Goal: Transaction & Acquisition: Purchase product/service

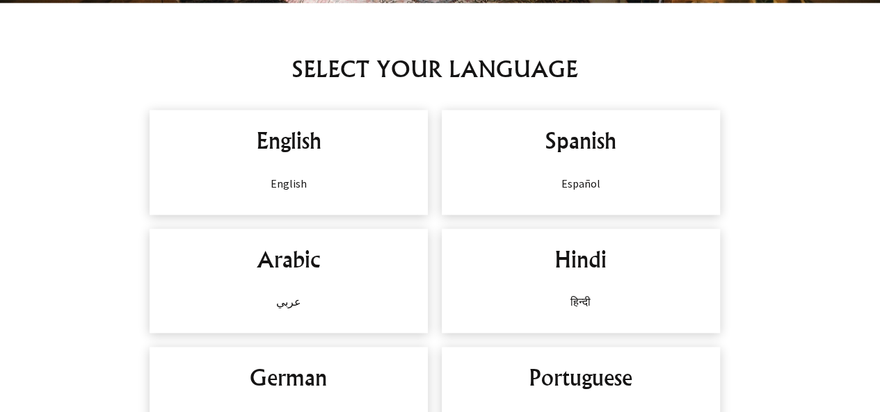
click at [387, 216] on div "English English Spanish Español Arabic عربي Hindi हिन्दी German Deutsch Portugu…" at bounding box center [434, 340] width 869 height 474
click at [371, 193] on div "English English" at bounding box center [289, 162] width 278 height 104
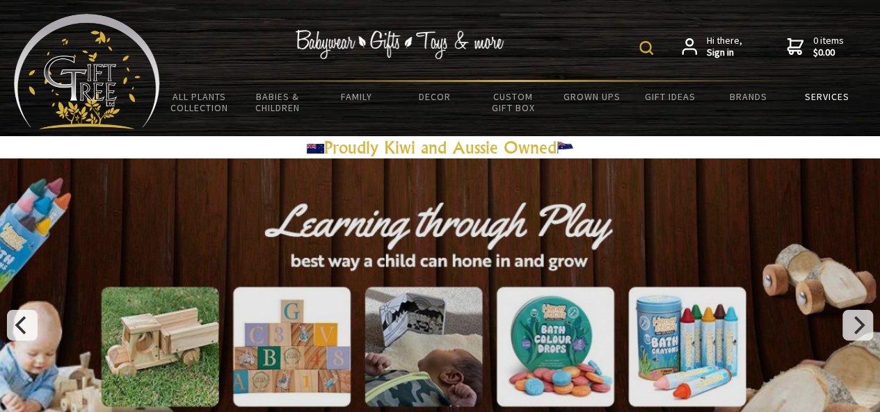
click at [814, 97] on link "Services" at bounding box center [826, 96] width 79 height 29
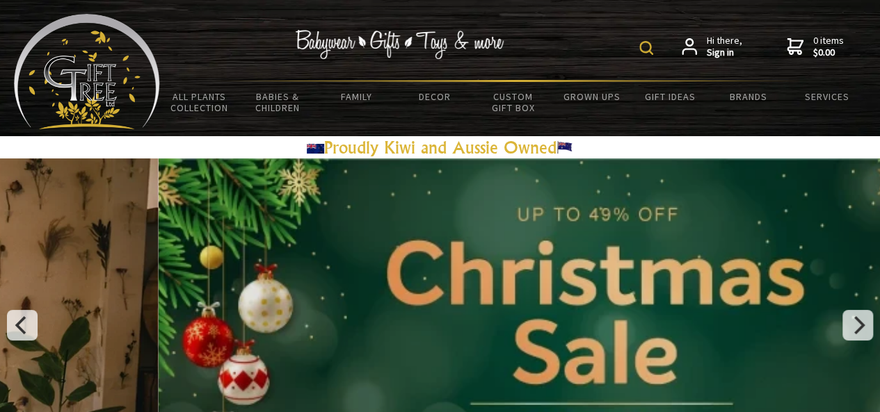
click at [646, 45] on img at bounding box center [646, 48] width 14 height 14
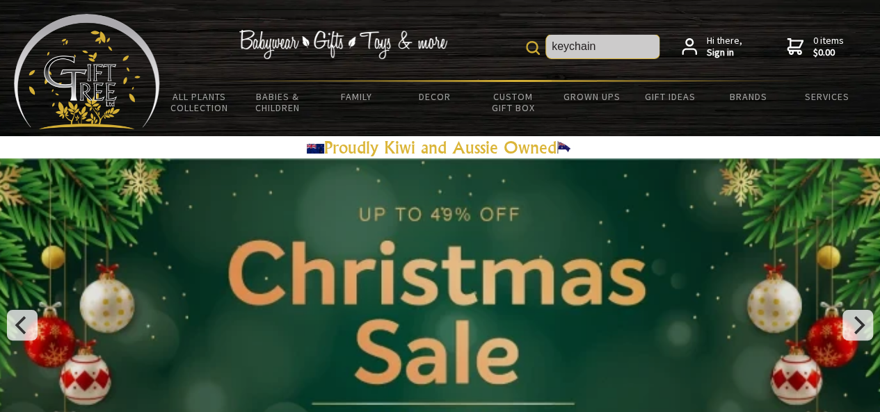
type input "keychain"
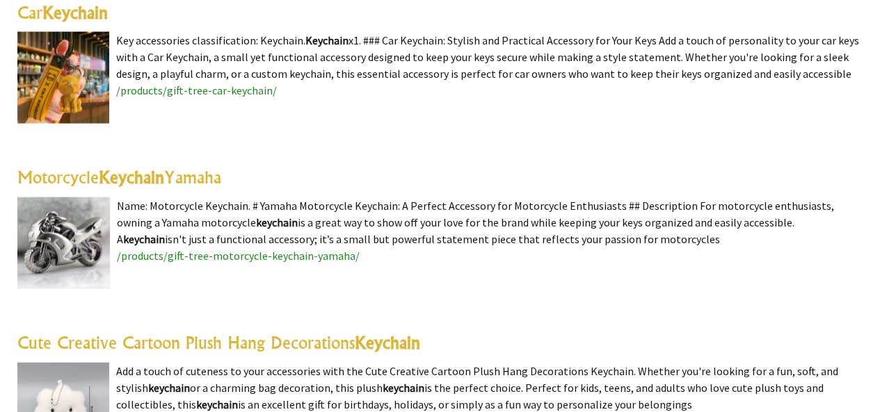
scroll to position [4158, 0]
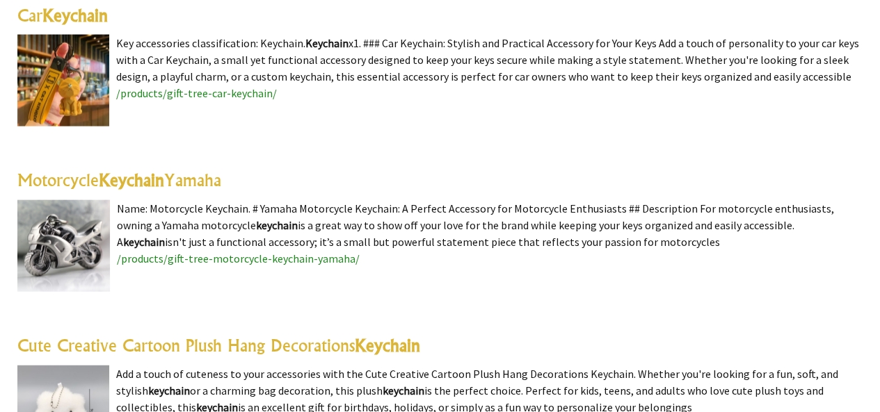
click at [164, 170] on highlight "Keychain" at bounding box center [131, 180] width 65 height 21
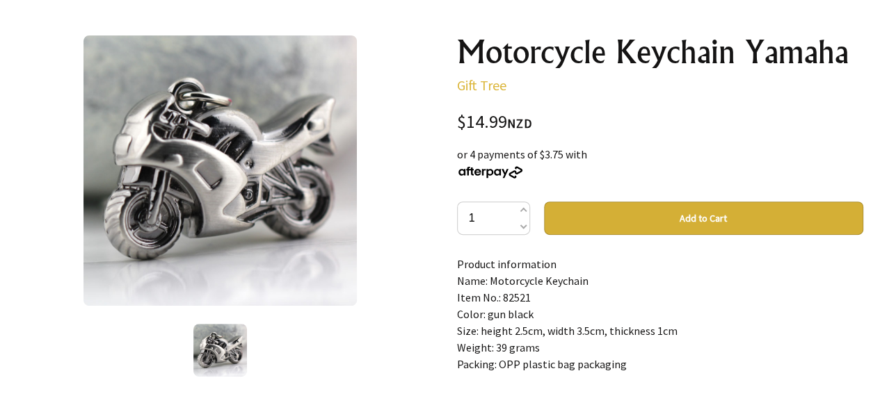
scroll to position [145, 0]
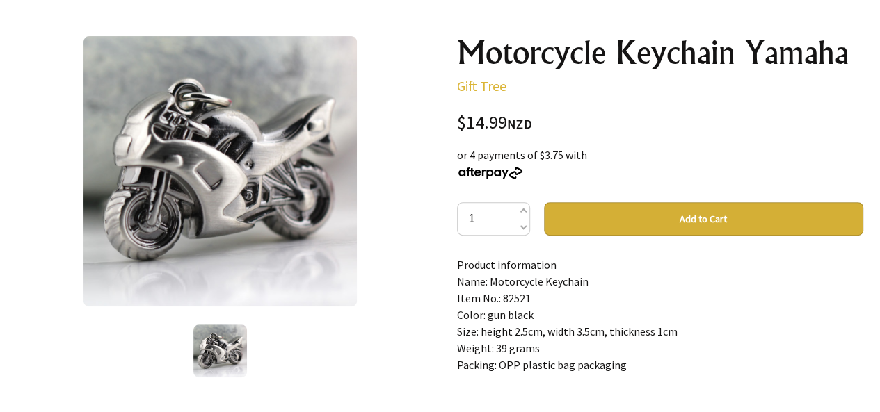
click at [174, 282] on img at bounding box center [219, 171] width 273 height 271
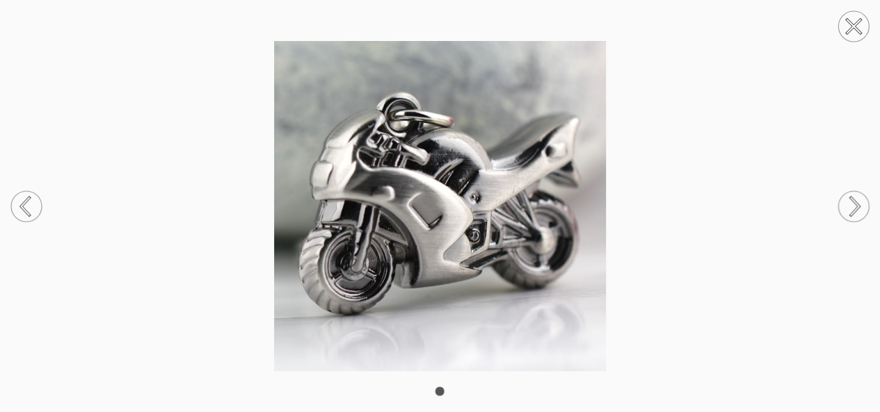
click at [857, 22] on icon at bounding box center [853, 26] width 53 height 53
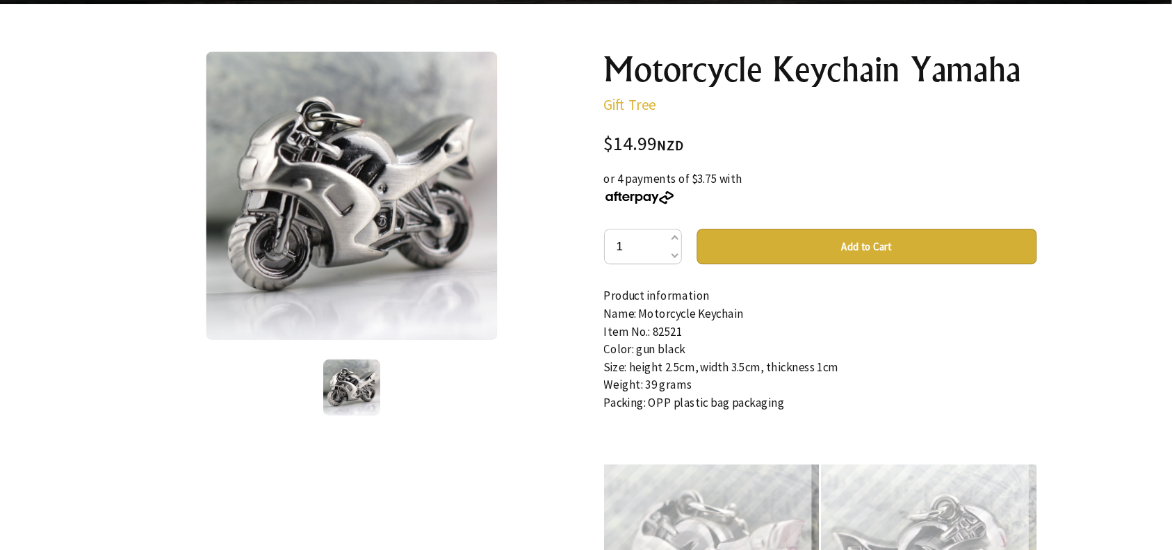
scroll to position [132, 0]
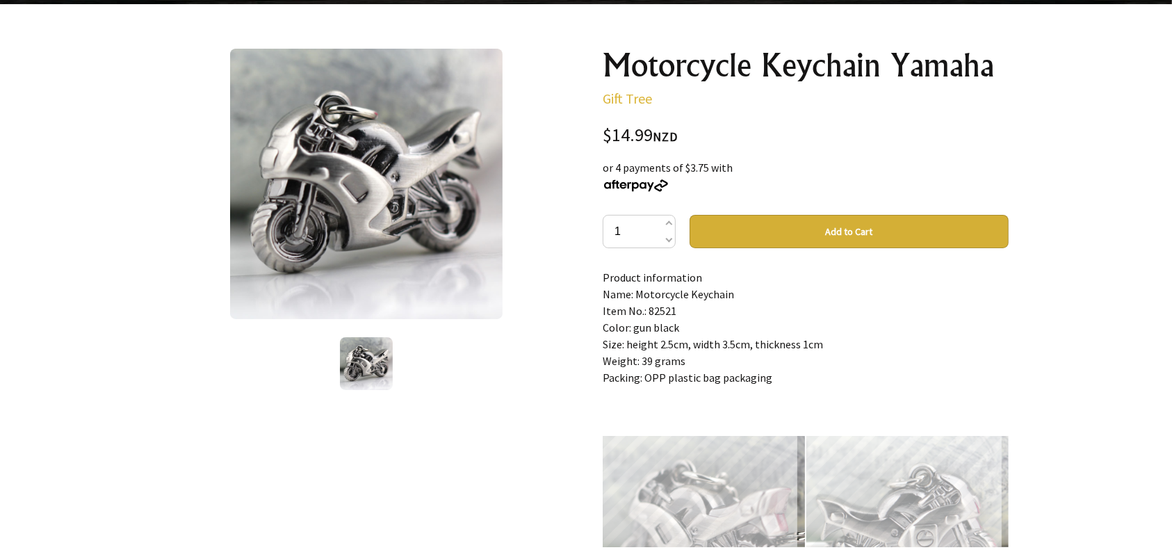
drag, startPoint x: 669, startPoint y: 3, endPoint x: 570, endPoint y: 172, distance: 195.7
click at [570, 172] on div "1 /1" at bounding box center [366, 436] width 428 height 796
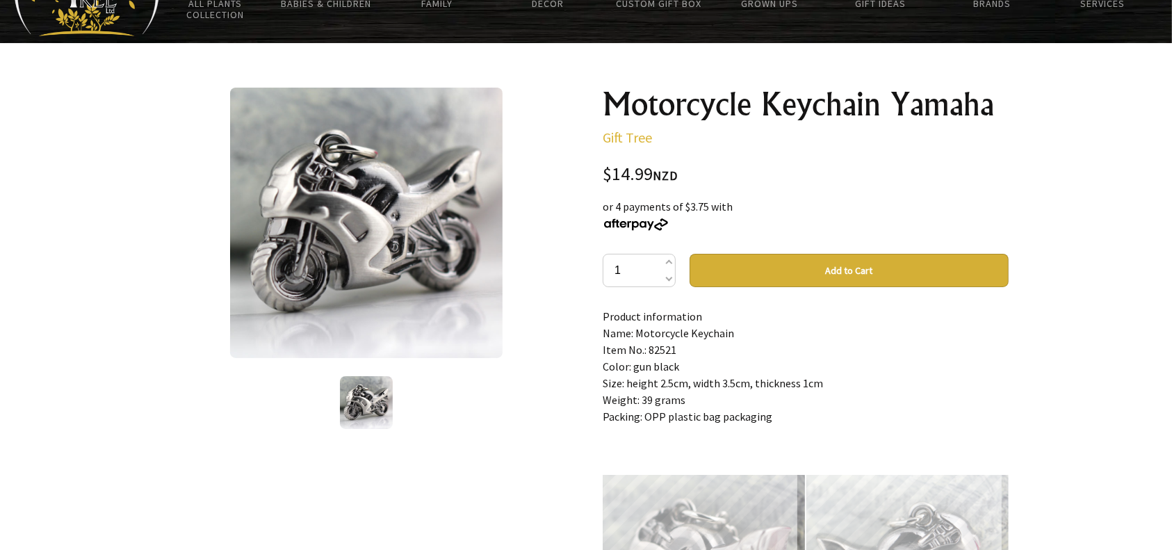
scroll to position [83, 0]
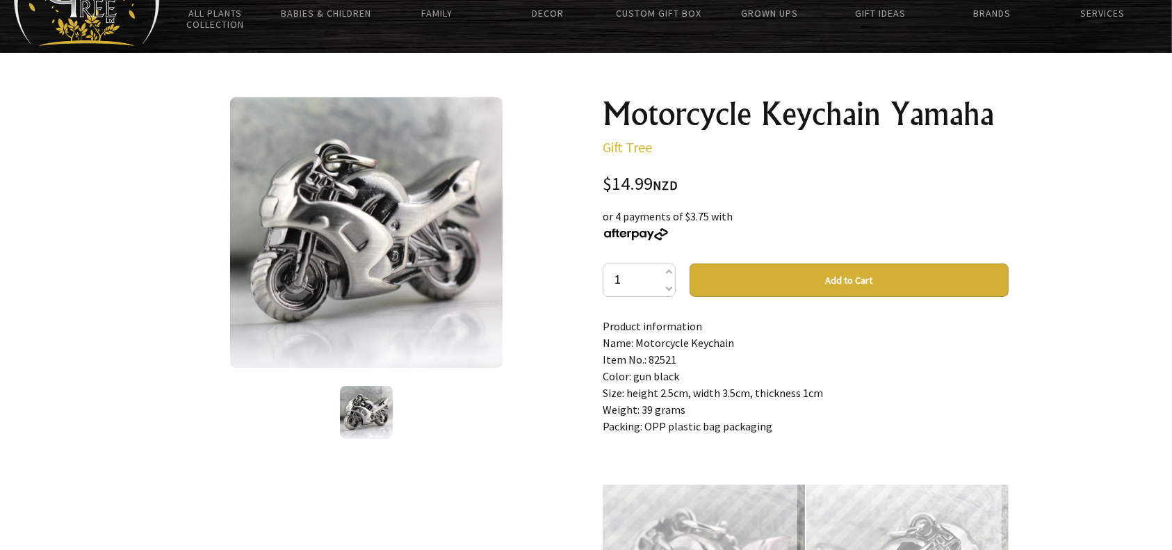
click at [213, 373] on div "1 /1" at bounding box center [366, 269] width 406 height 344
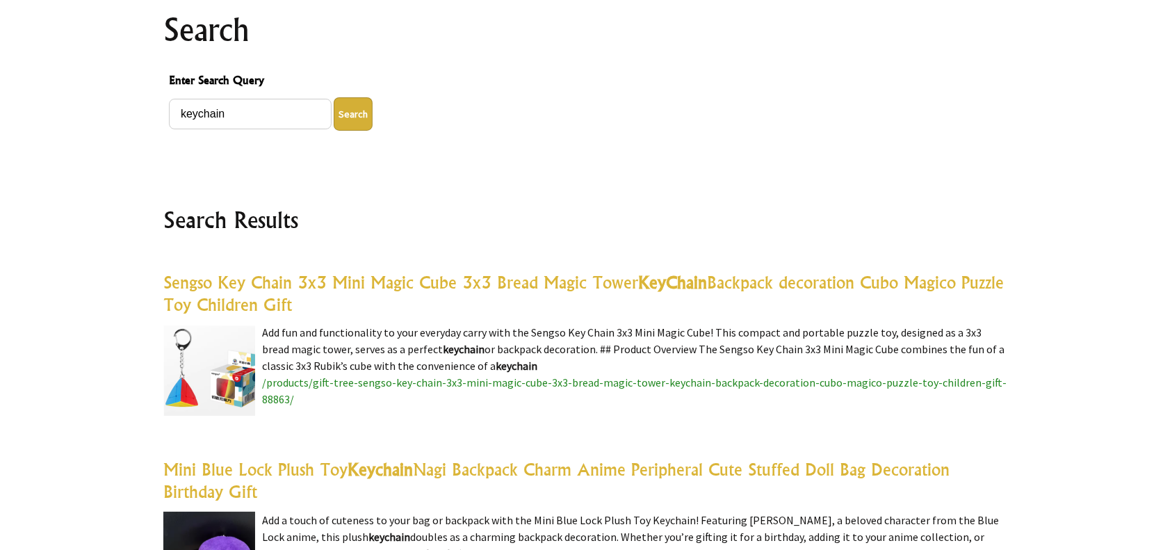
scroll to position [164, 0]
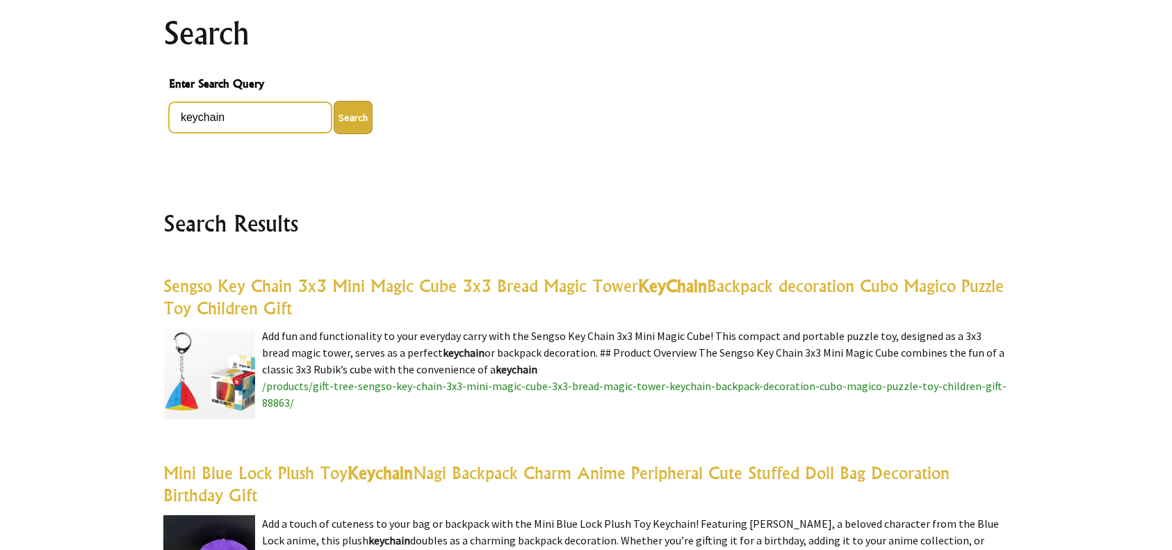
click at [282, 109] on input "keychain" at bounding box center [250, 117] width 163 height 31
type input "keychain car"
click at [334, 101] on button "Search" at bounding box center [353, 117] width 39 height 33
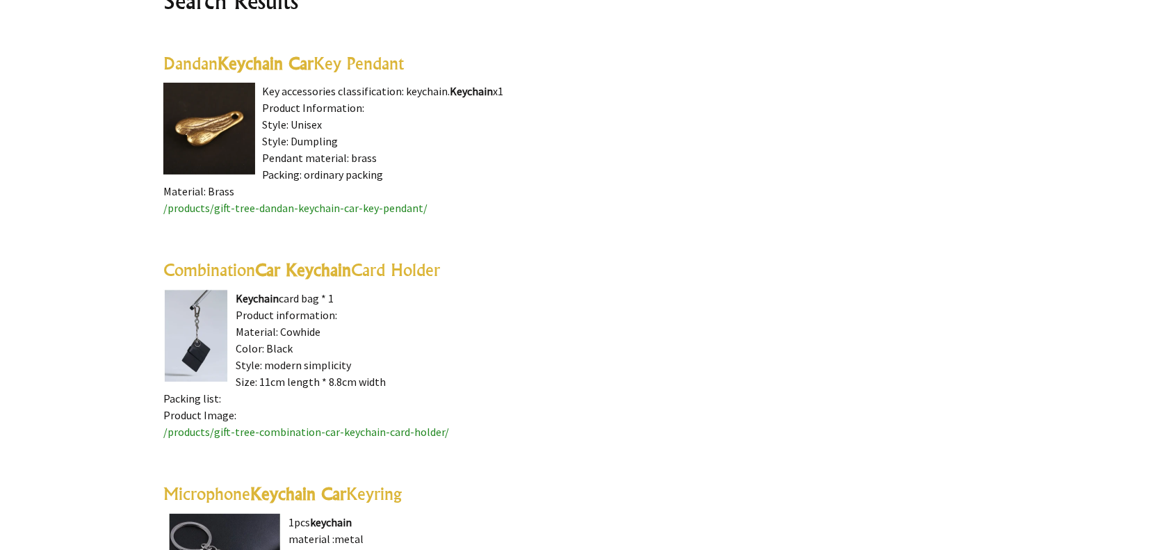
scroll to position [389, 0]
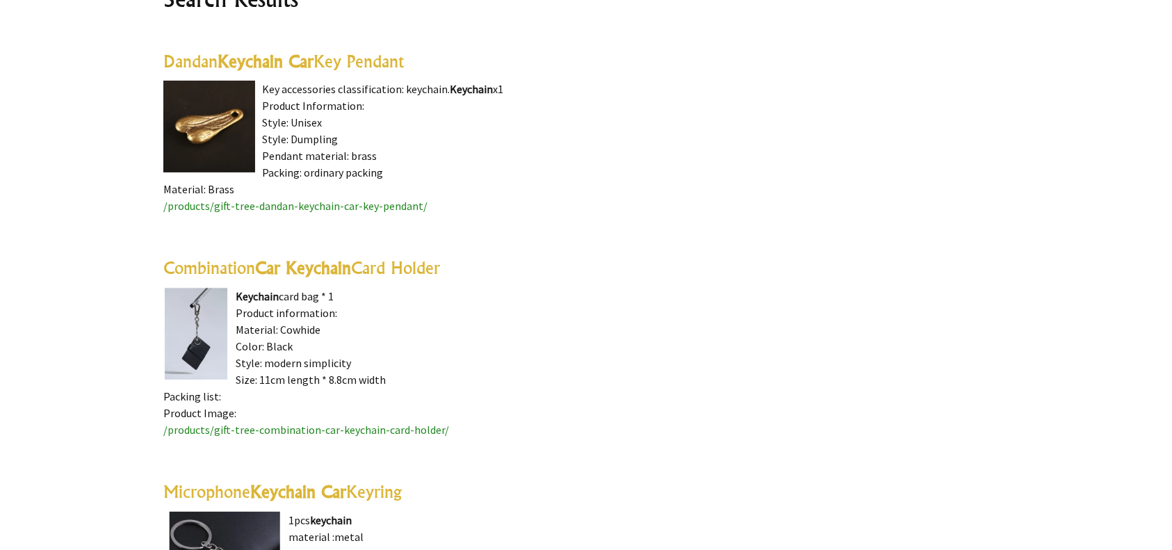
click at [188, 310] on img at bounding box center [195, 334] width 65 height 92
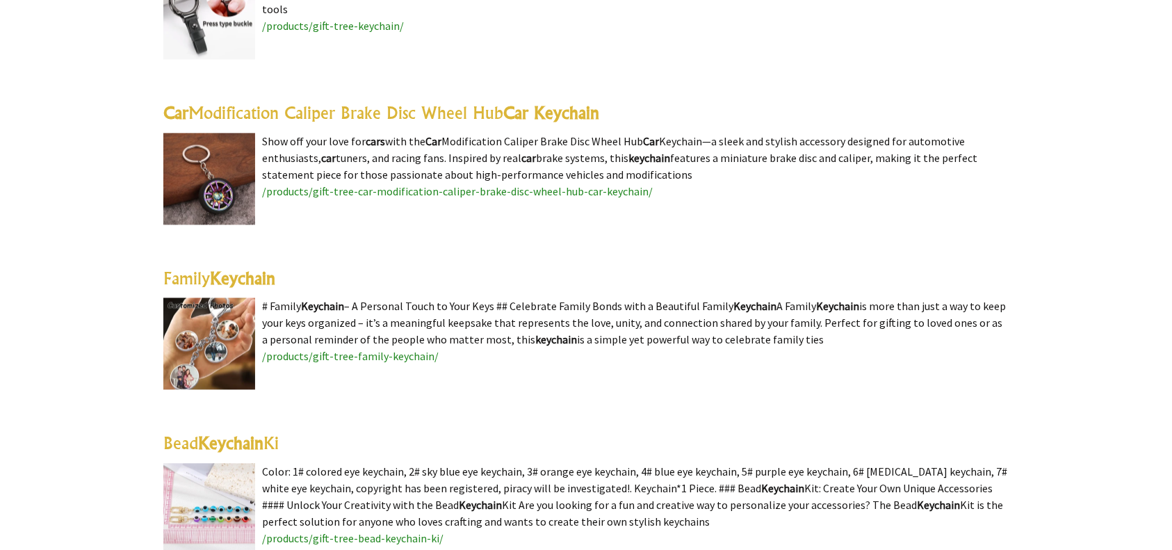
scroll to position [3183, 0]
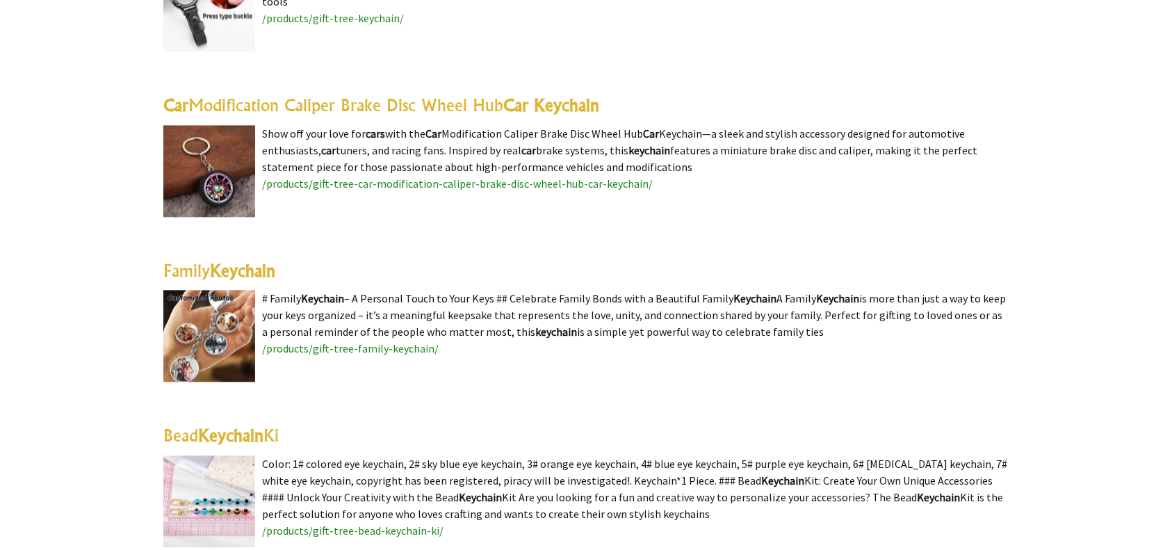
click at [402, 107] on link "Car Modification Caliper Brake Disc Wheel Hub Car Keychain" at bounding box center [381, 105] width 436 height 21
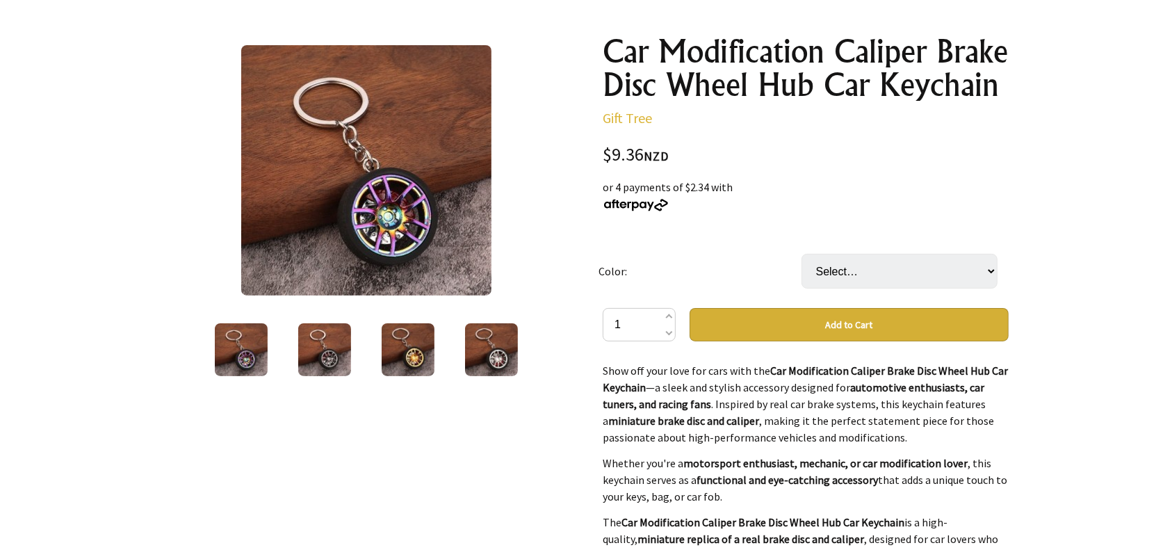
scroll to position [147, 0]
